Goal: Task Accomplishment & Management: Manage account settings

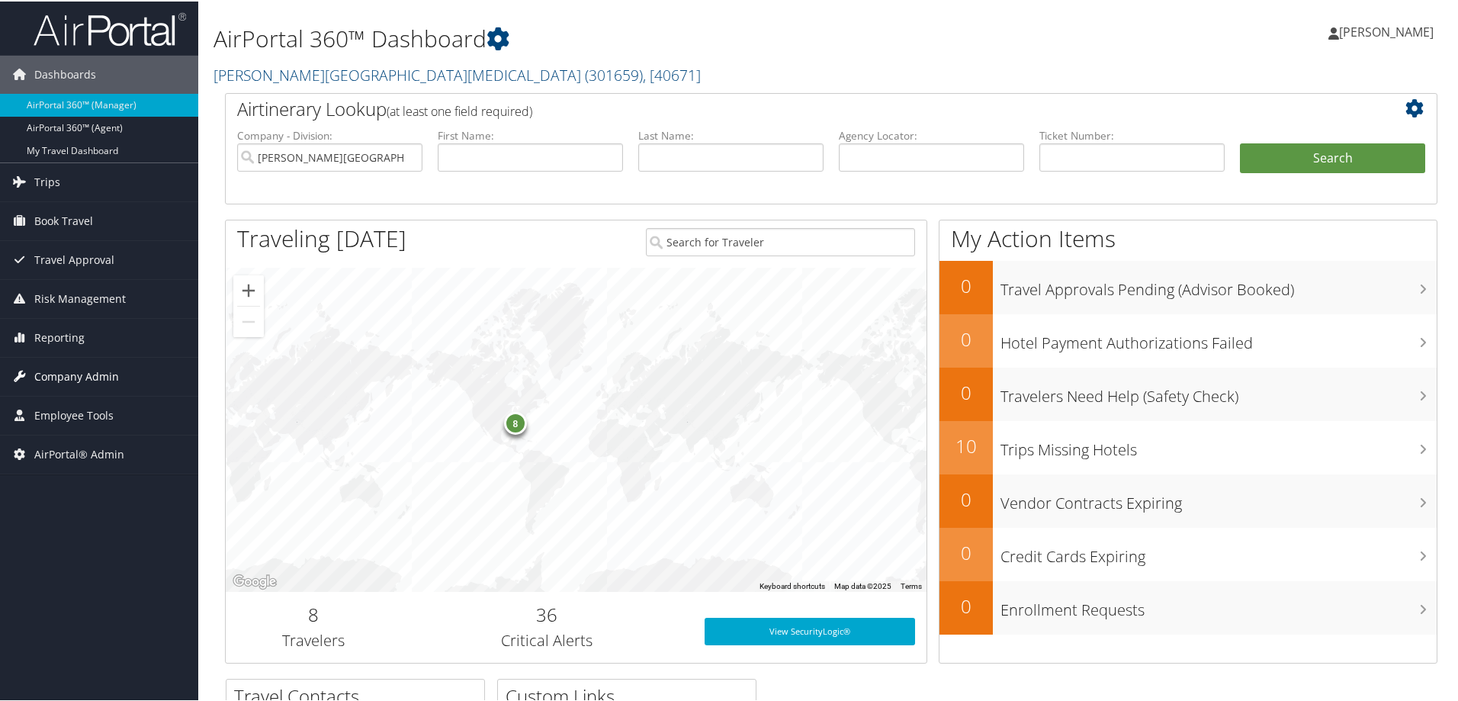
click at [83, 380] on span "Company Admin" at bounding box center [76, 375] width 85 height 38
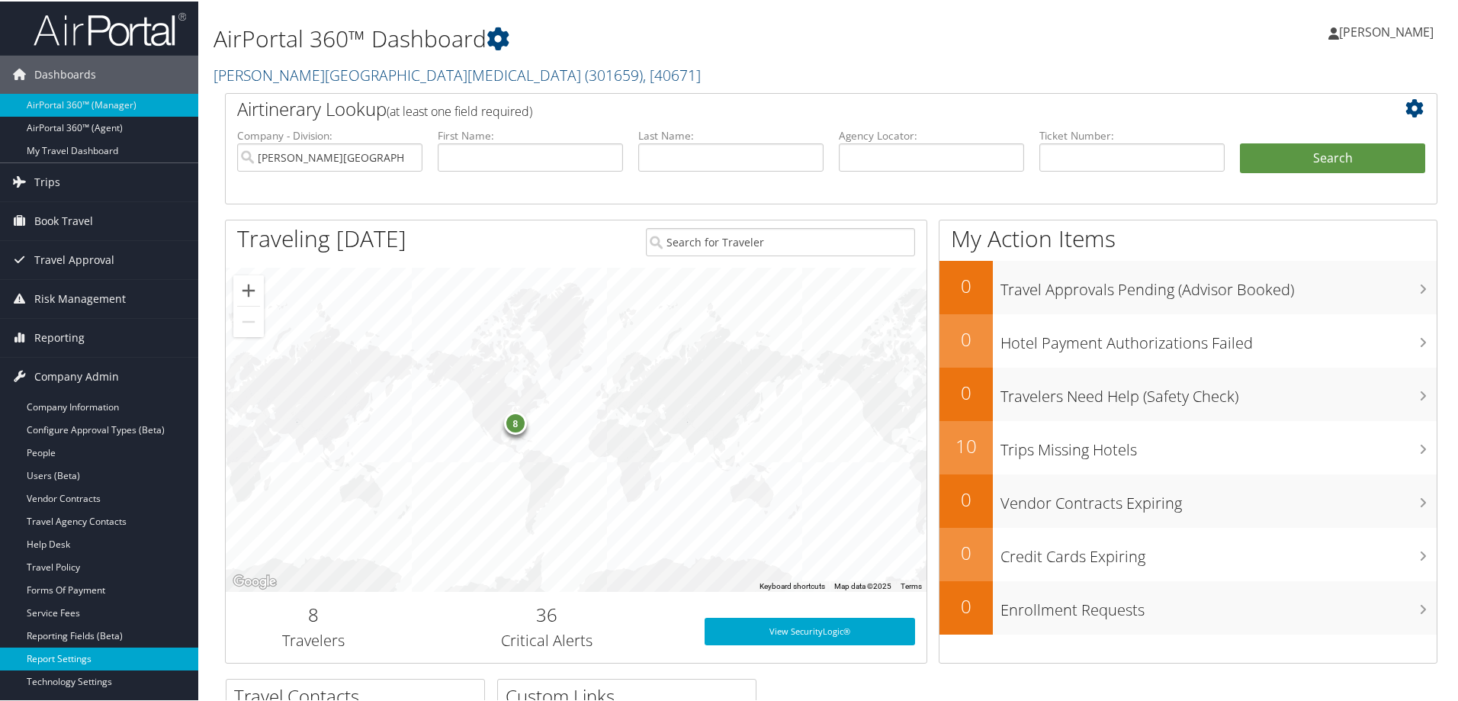
click at [63, 653] on link "Report Settings" at bounding box center [99, 657] width 198 height 23
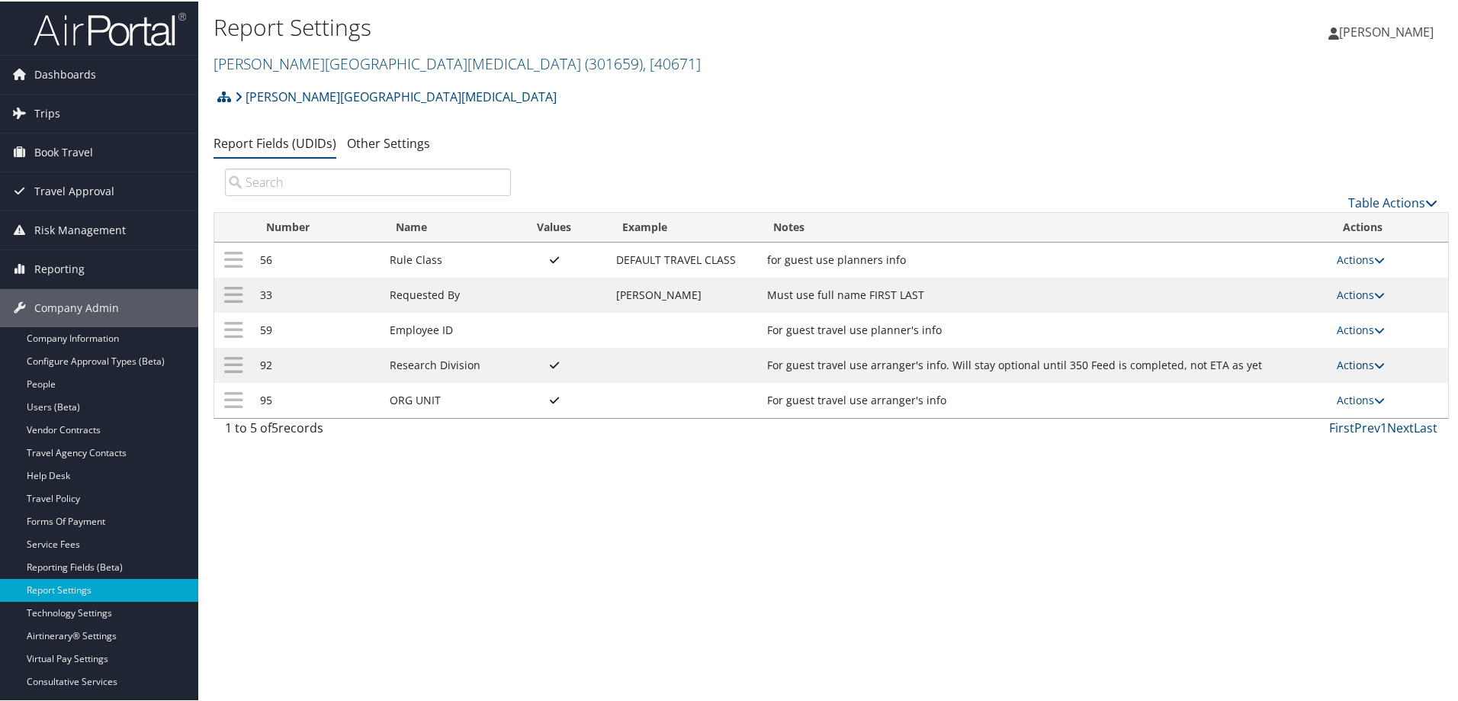
click at [1355, 361] on link "Actions" at bounding box center [1360, 363] width 48 height 14
click at [1273, 438] on link "Edit" at bounding box center [1293, 438] width 165 height 26
select select "both"
select select "profiled"
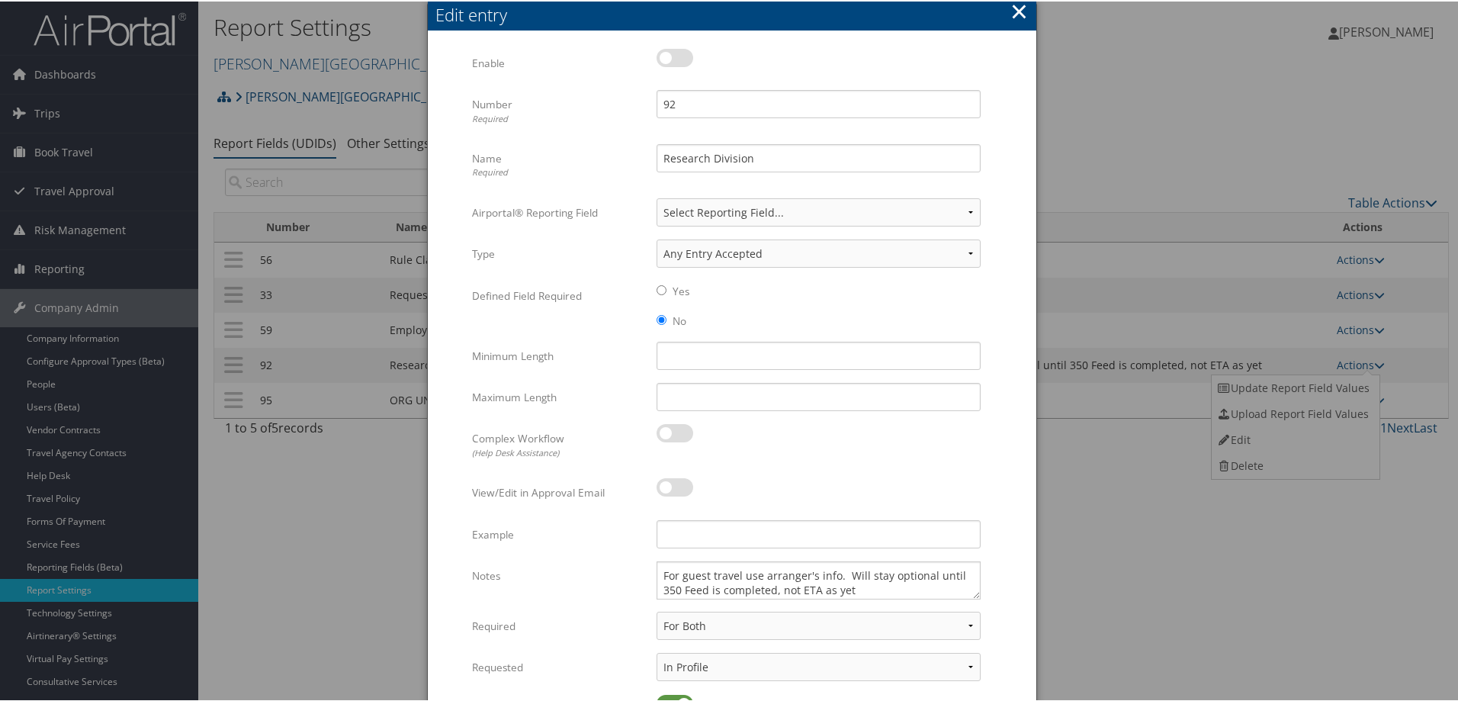
click at [1016, 11] on button "×" at bounding box center [1019, 10] width 18 height 30
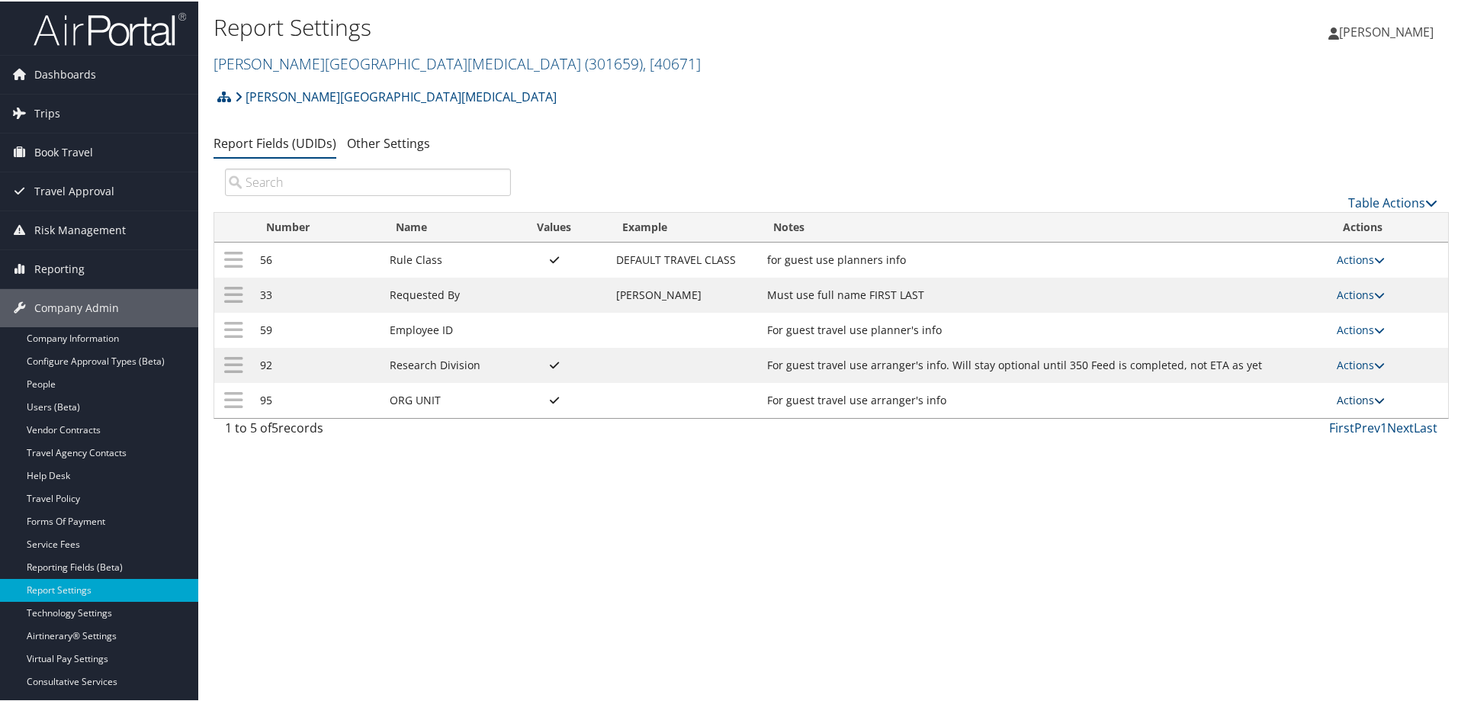
click at [1351, 401] on link "Actions" at bounding box center [1360, 398] width 48 height 14
click at [1292, 477] on link "Edit" at bounding box center [1293, 473] width 165 height 26
select select "both"
select select "profiled"
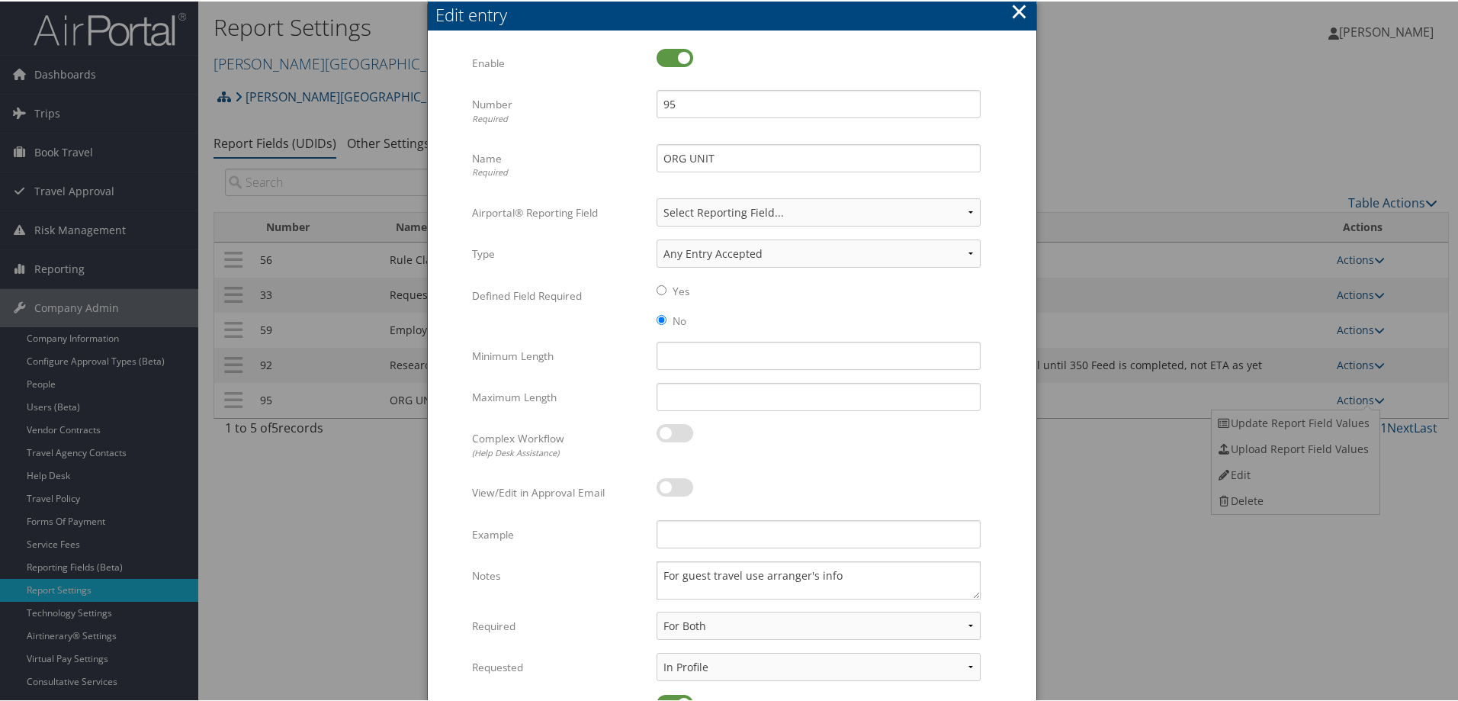
click at [1013, 12] on button "×" at bounding box center [1019, 10] width 18 height 30
